Goal: Task Accomplishment & Management: Use online tool/utility

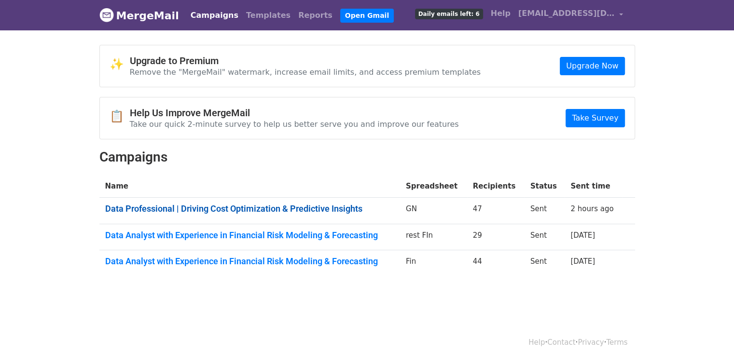
click at [321, 207] on link "Data Professional | Driving Cost Optimization & Predictive Insights" at bounding box center [249, 209] width 289 height 11
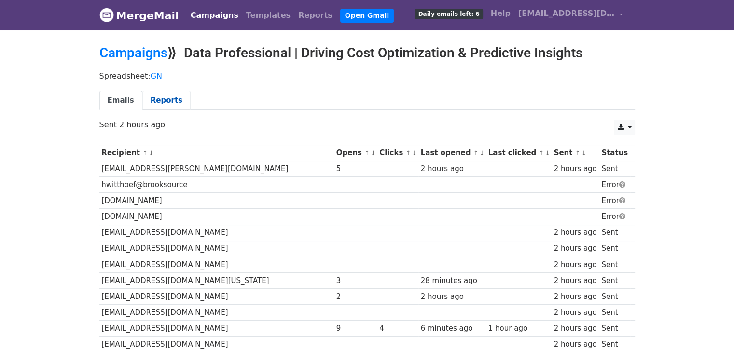
click at [155, 101] on link "Reports" at bounding box center [166, 101] width 48 height 20
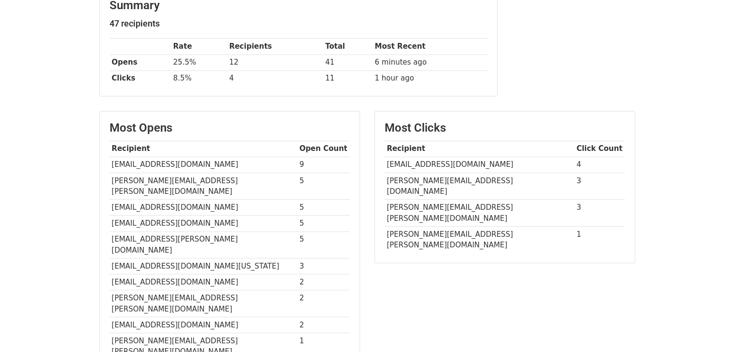
scroll to position [314, 0]
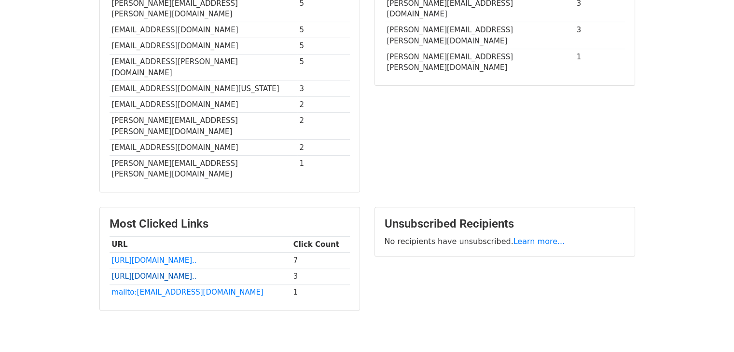
click at [178, 272] on link "https://www.linkedin.com/in..." at bounding box center [154, 276] width 85 height 9
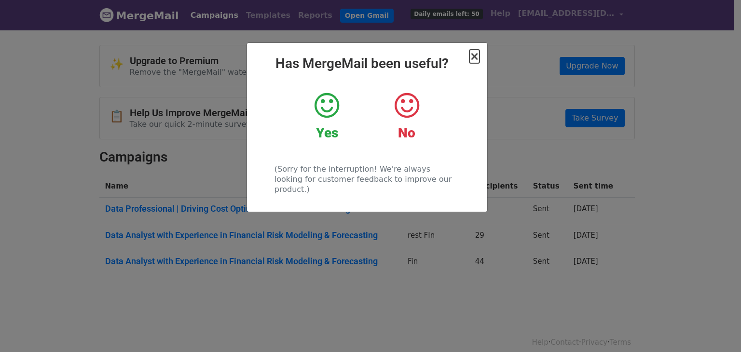
click at [476, 57] on span "×" at bounding box center [475, 57] width 10 height 14
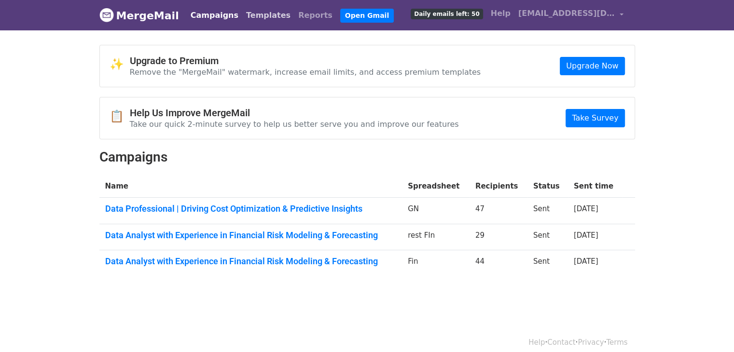
click at [251, 18] on link "Templates" at bounding box center [268, 15] width 52 height 19
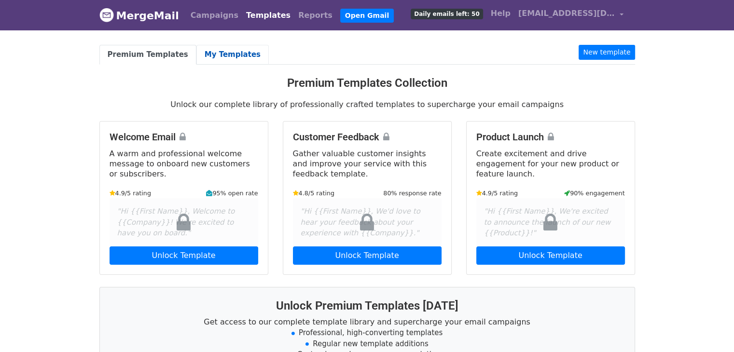
click at [219, 51] on link "My Templates" at bounding box center [232, 55] width 72 height 20
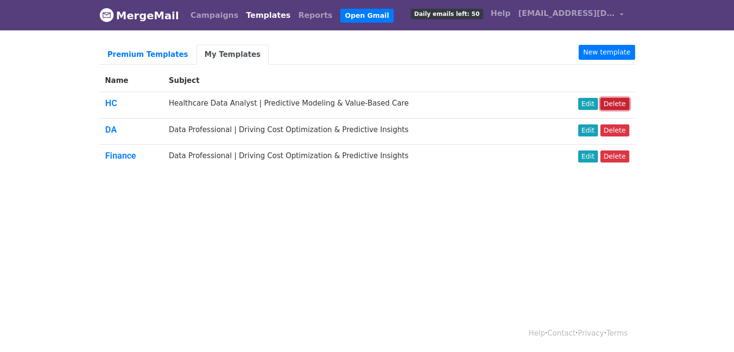
click at [622, 106] on link "Delete" at bounding box center [614, 104] width 29 height 12
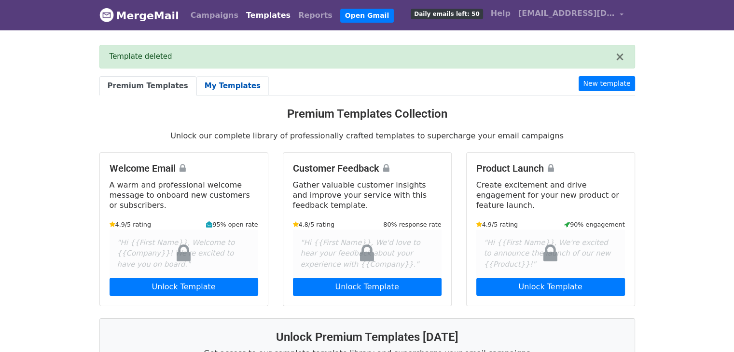
click at [216, 83] on link "My Templates" at bounding box center [232, 86] width 72 height 20
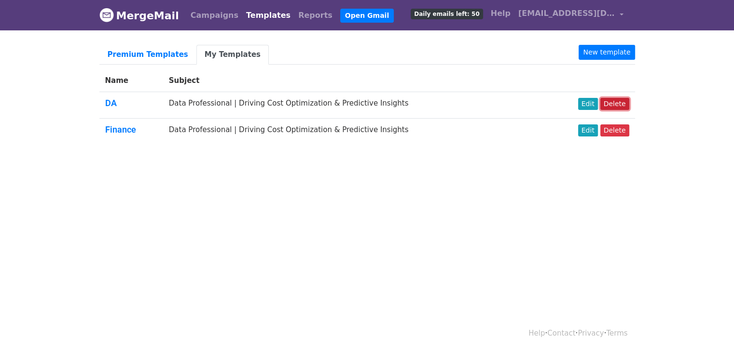
click at [614, 104] on link "Delete" at bounding box center [614, 104] width 29 height 12
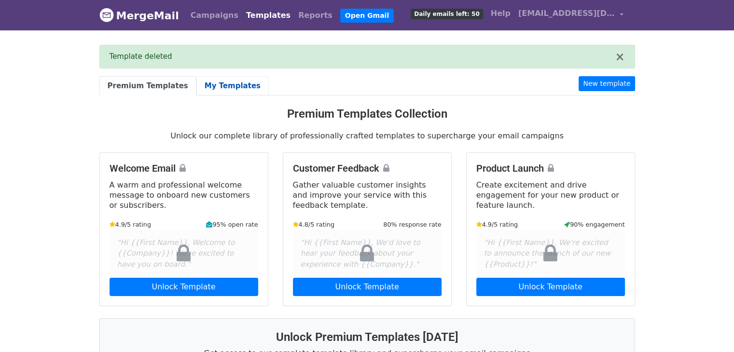
click at [225, 81] on link "My Templates" at bounding box center [232, 86] width 72 height 20
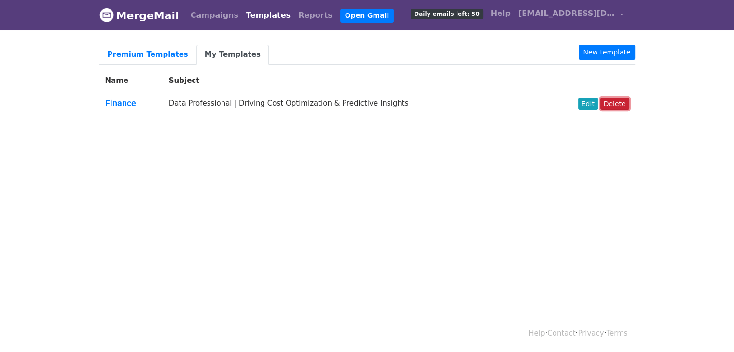
click at [613, 108] on link "Delete" at bounding box center [614, 104] width 29 height 12
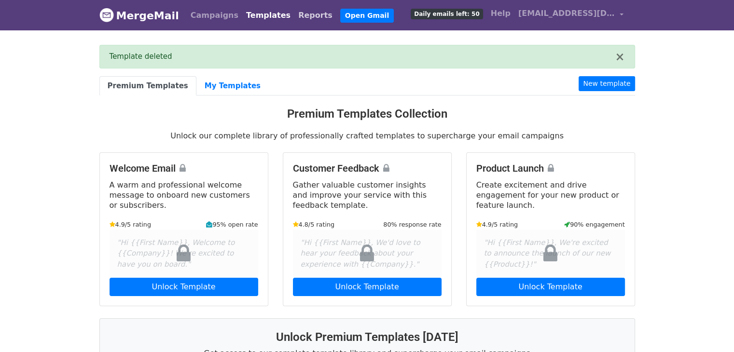
click at [294, 14] on link "Reports" at bounding box center [315, 15] width 42 height 19
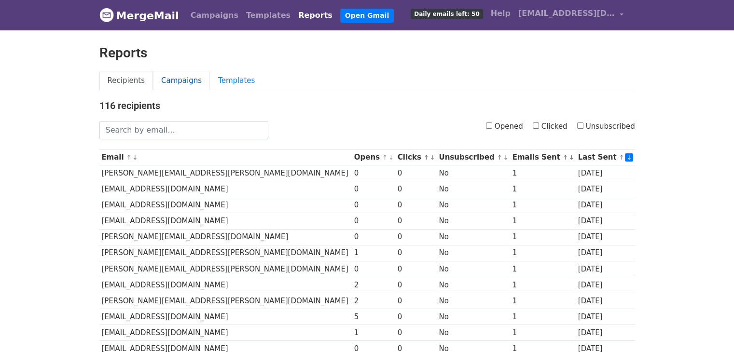
click at [184, 84] on link "Campaigns" at bounding box center [181, 81] width 57 height 20
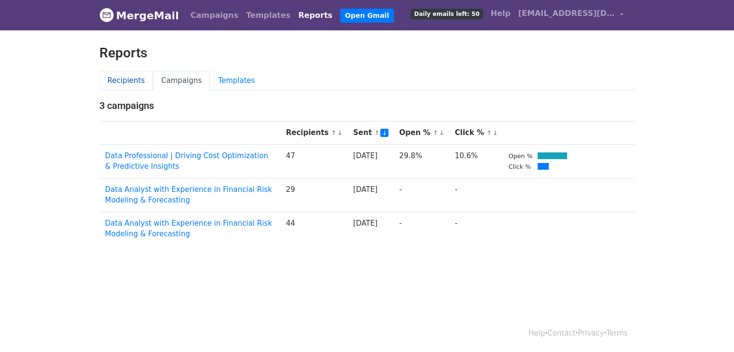
click at [111, 82] on link "Recipients" at bounding box center [126, 81] width 54 height 20
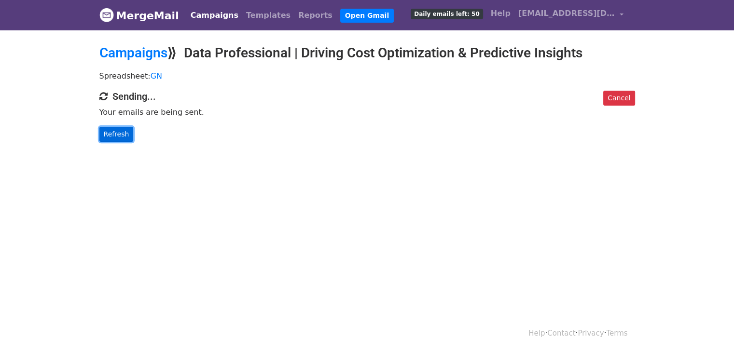
click at [122, 139] on link "Refresh" at bounding box center [116, 134] width 34 height 15
drag, startPoint x: 0, startPoint y: 0, endPoint x: 122, endPoint y: 139, distance: 184.7
click at [122, 139] on link "Refresh" at bounding box center [116, 134] width 34 height 15
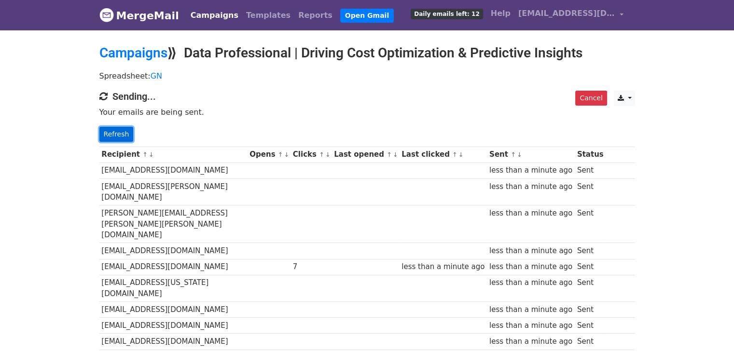
click at [109, 132] on link "Refresh" at bounding box center [116, 134] width 34 height 15
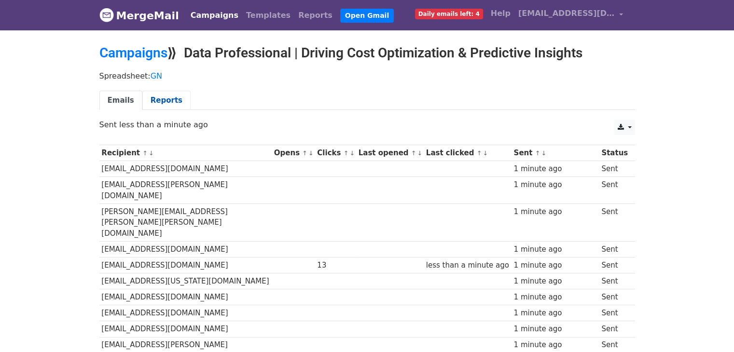
click at [163, 100] on link "Reports" at bounding box center [166, 101] width 48 height 20
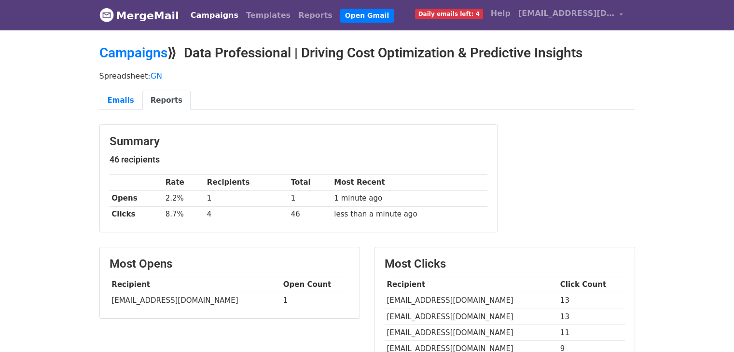
click at [470, 15] on span "Daily emails left: 4" at bounding box center [449, 14] width 68 height 11
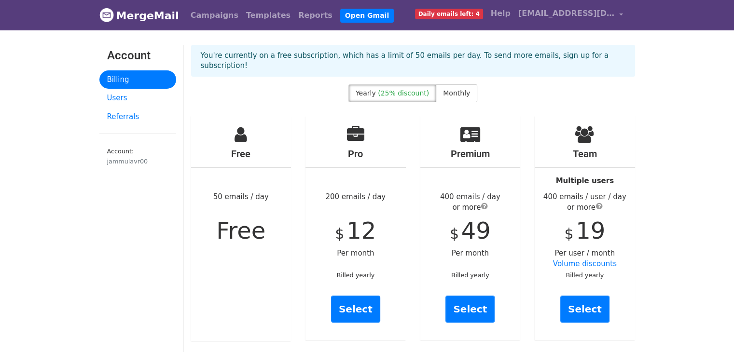
click at [133, 15] on link "MergeMail" at bounding box center [139, 15] width 80 height 20
